Goal: Transaction & Acquisition: Download file/media

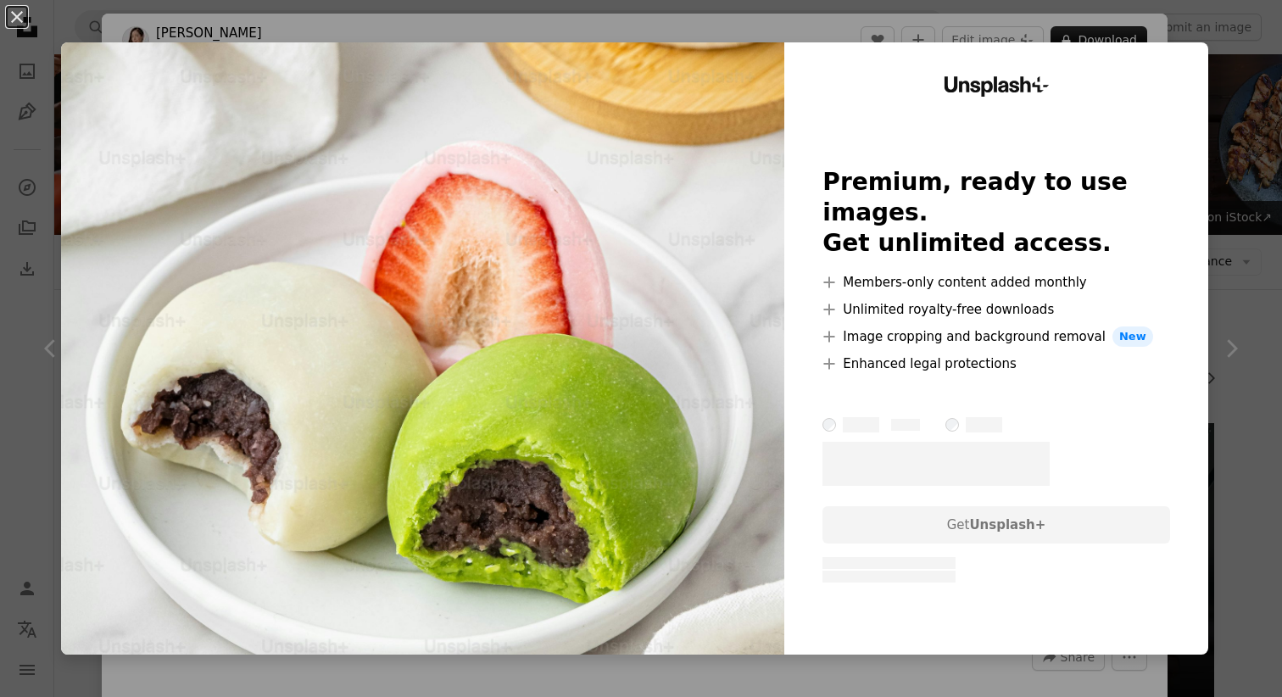
scroll to position [5674, 0]
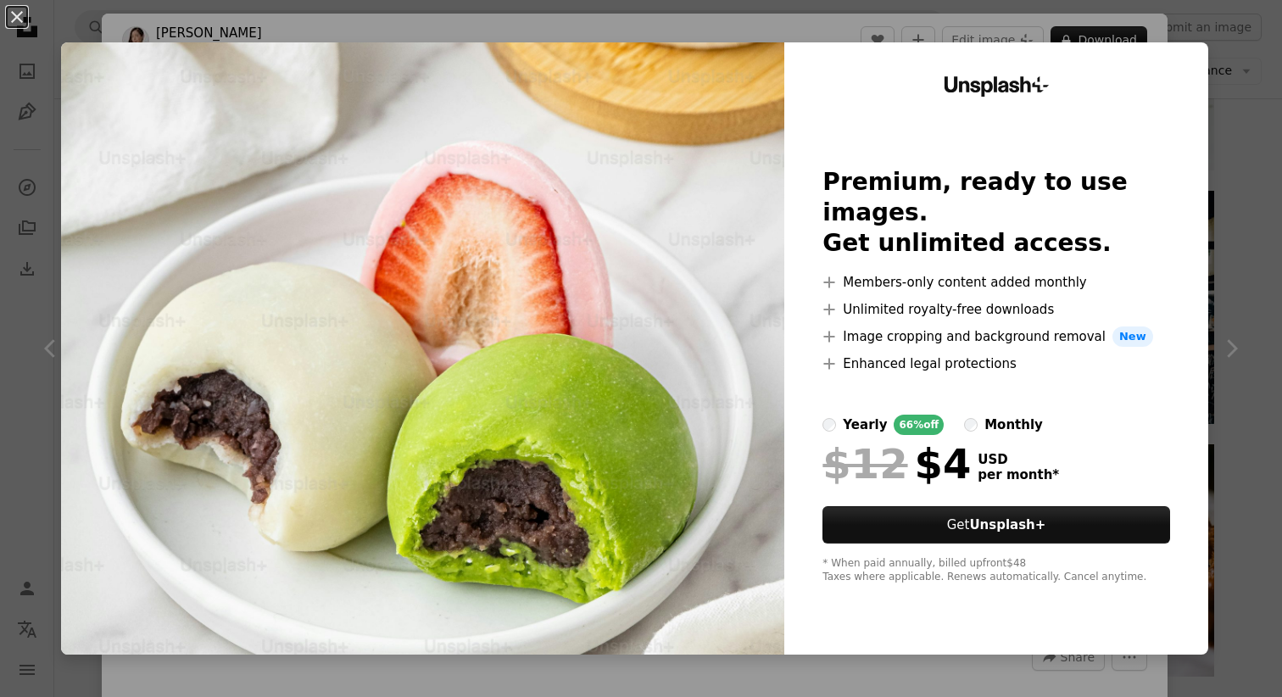
click at [1253, 117] on div "An X shape Unsplash+ Premium, ready to use images. Get unlimited access. A plus…" at bounding box center [641, 348] width 1282 height 697
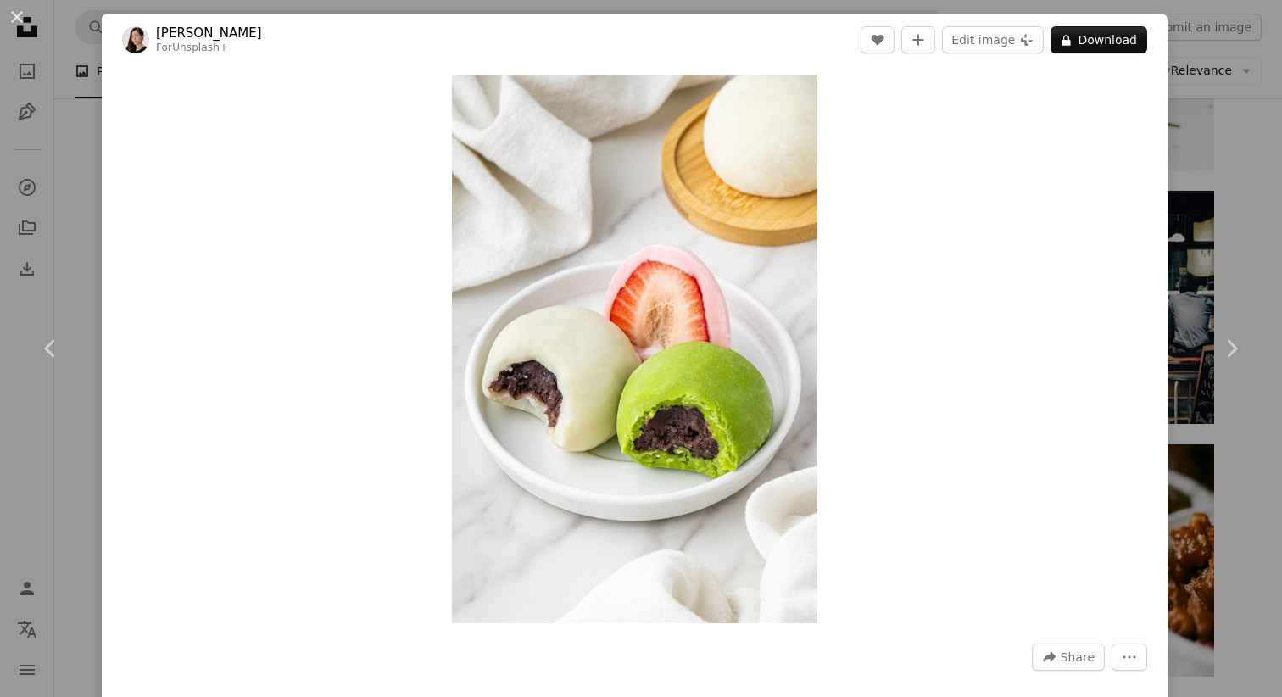
click at [1253, 117] on div "An X shape Chevron left Chevron right [PERSON_NAME] For Unsplash+ A heart A plu…" at bounding box center [641, 348] width 1282 height 697
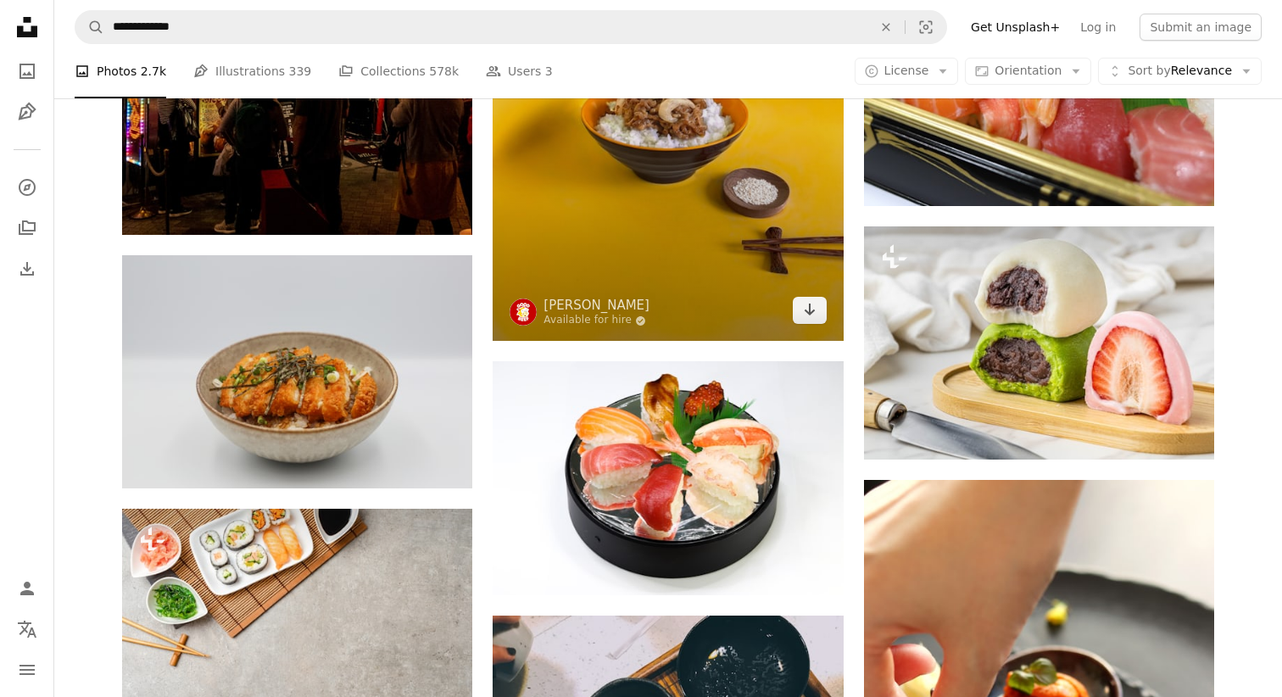
scroll to position [11068, 0]
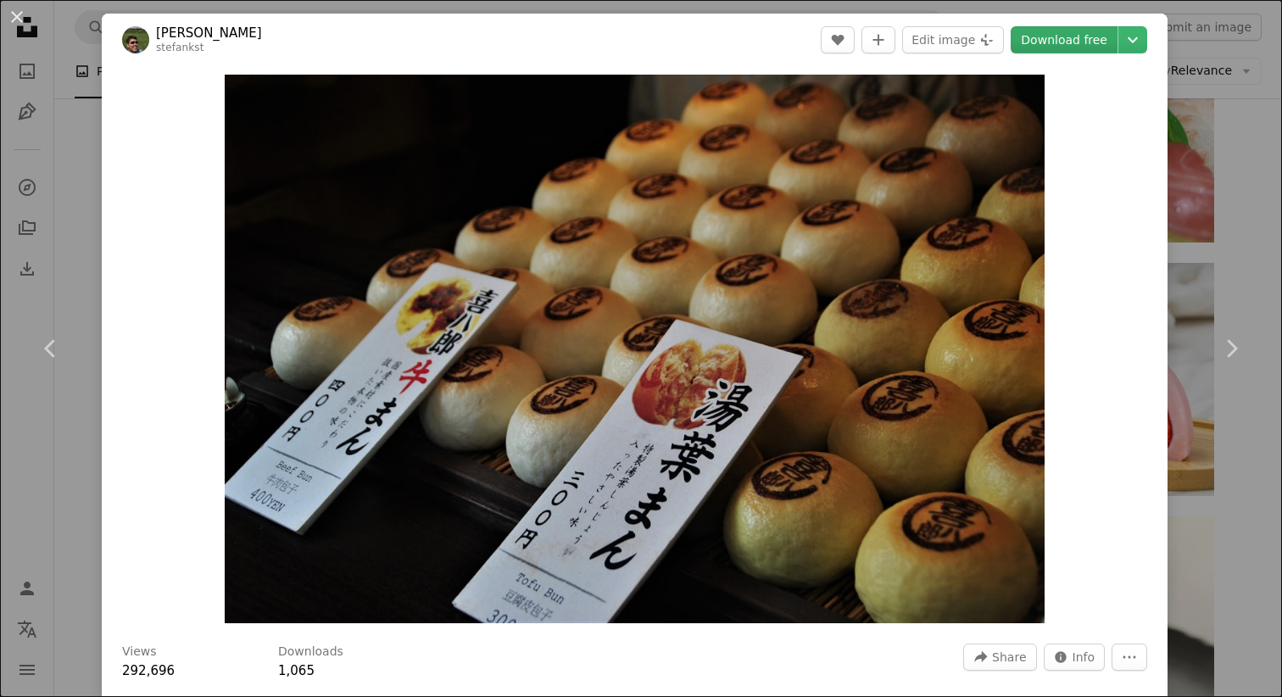
click at [1089, 45] on link "Download free" at bounding box center [1064, 39] width 107 height 27
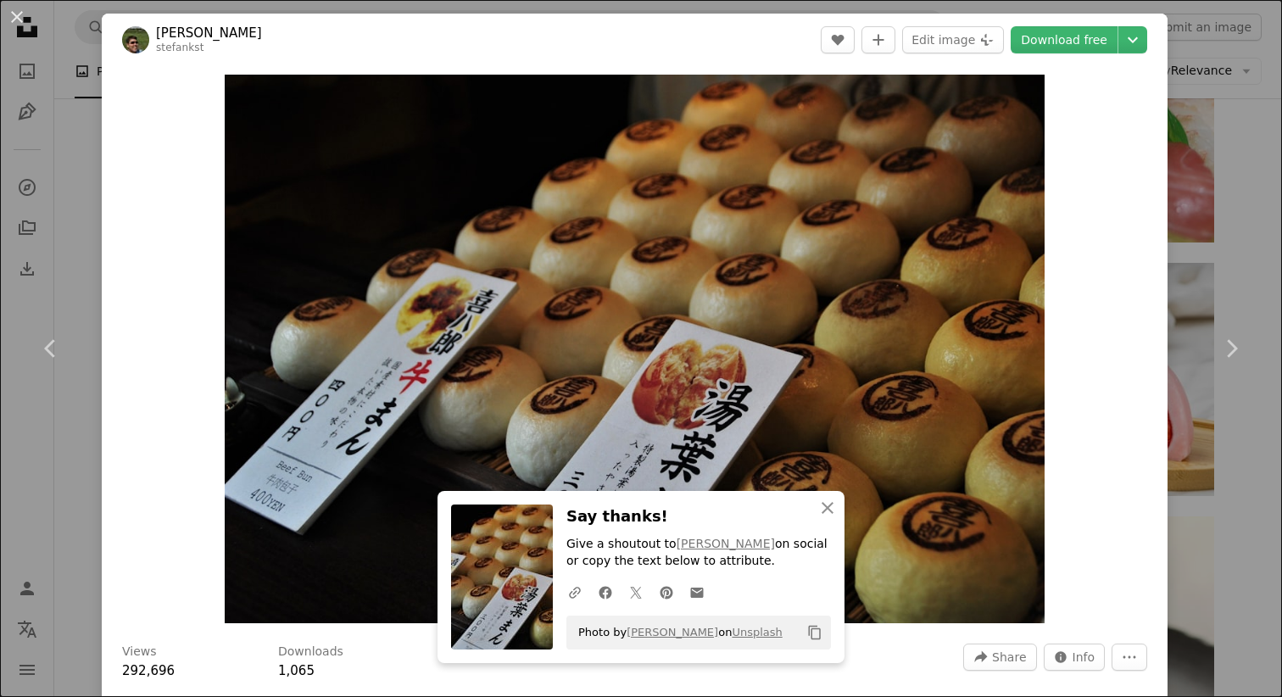
click at [1216, 161] on div "An X shape Chevron left Chevron right An X shape Close Say thanks! Give a shout…" at bounding box center [641, 348] width 1282 height 697
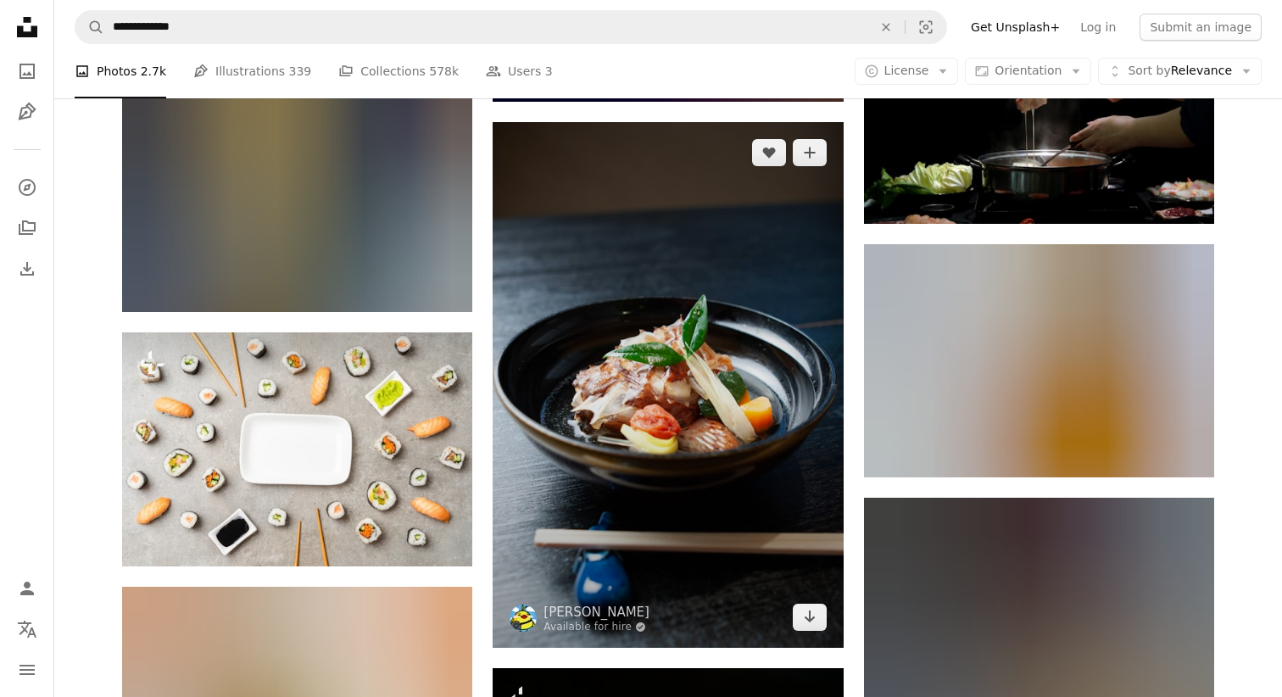
scroll to position [23430, 0]
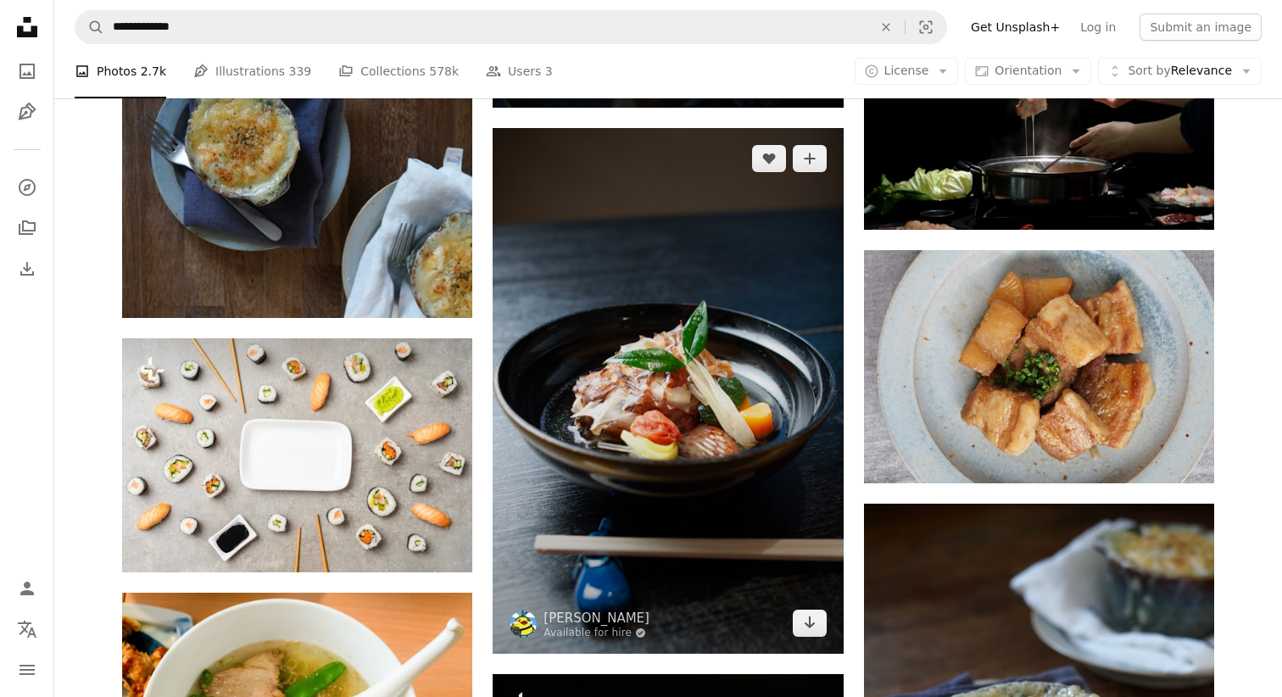
click at [688, 278] on img at bounding box center [668, 391] width 350 height 526
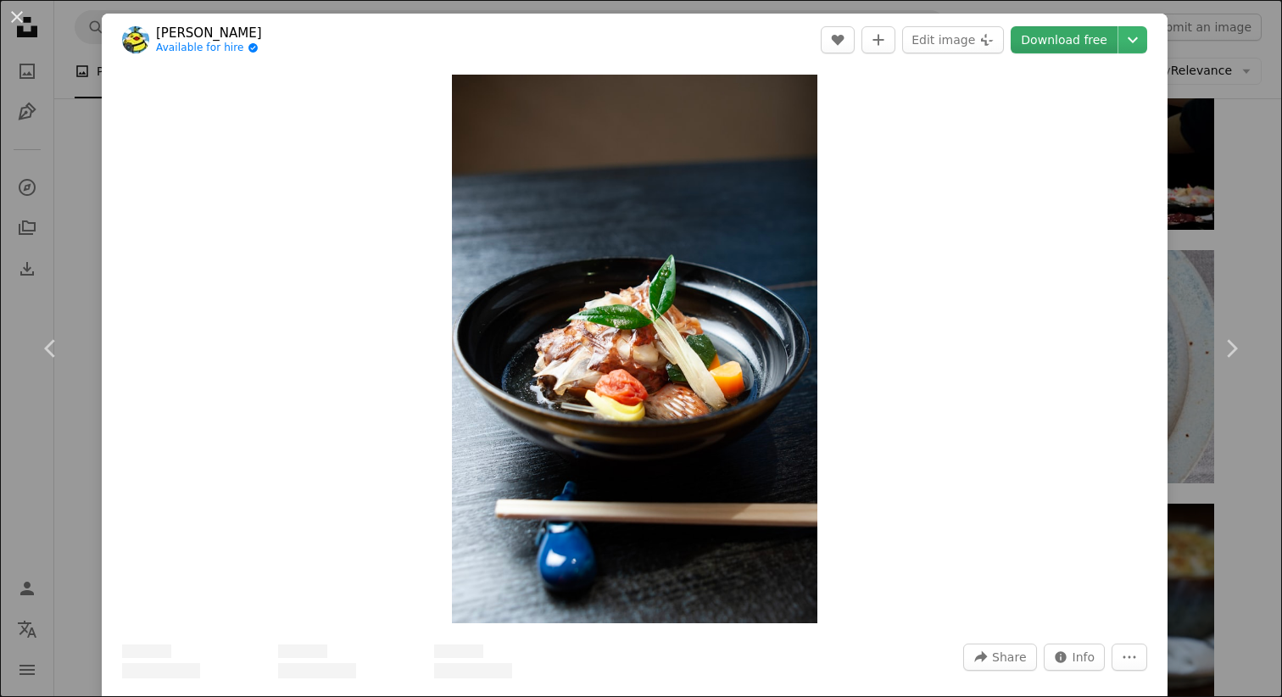
click at [1045, 42] on link "Download free" at bounding box center [1064, 39] width 107 height 27
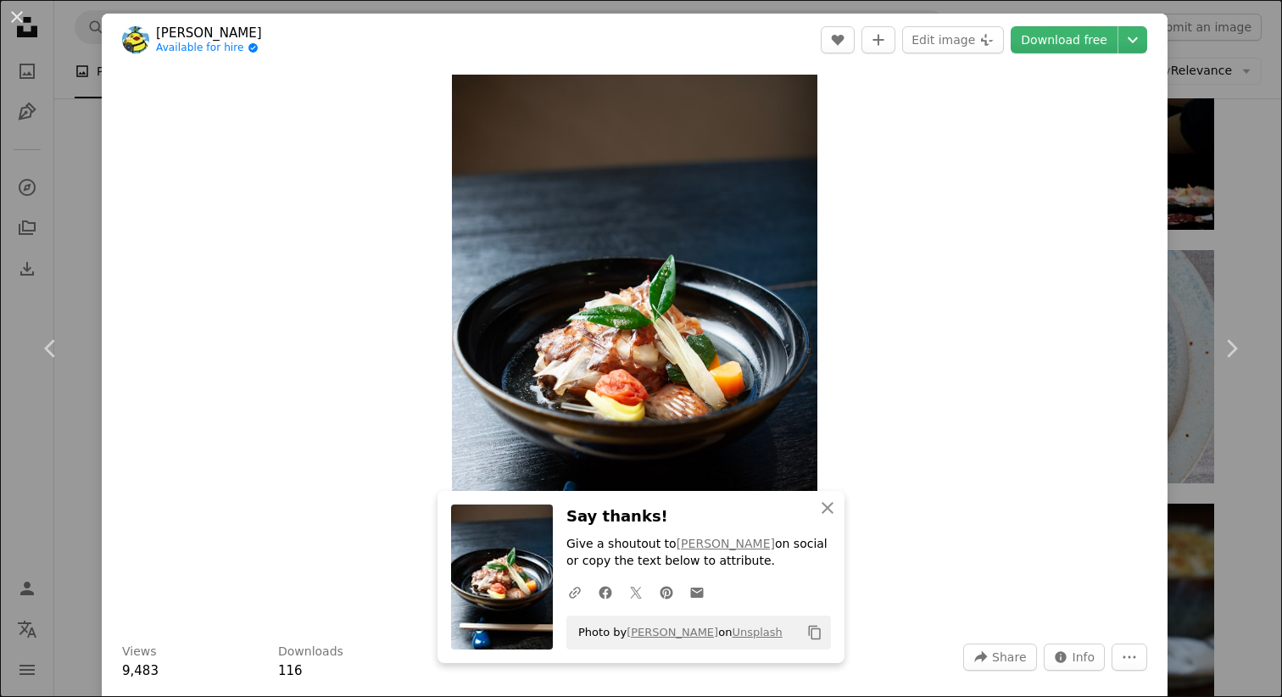
click at [1217, 152] on div "An X shape Chevron left Chevron right An X shape Close Say thanks! Give a shout…" at bounding box center [641, 348] width 1282 height 697
